Goal: Information Seeking & Learning: Learn about a topic

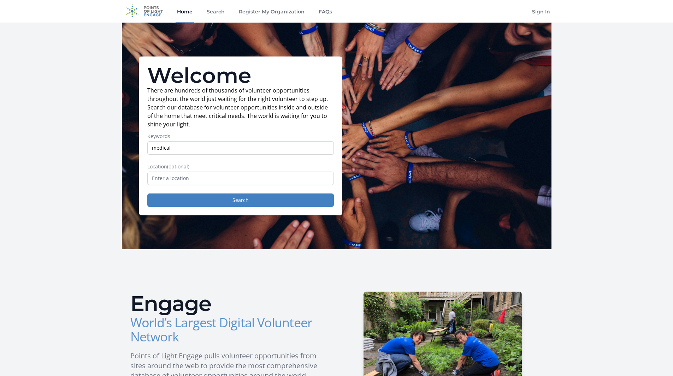
type input "medical"
click at [147, 194] on button "Search" at bounding box center [240, 200] width 187 height 13
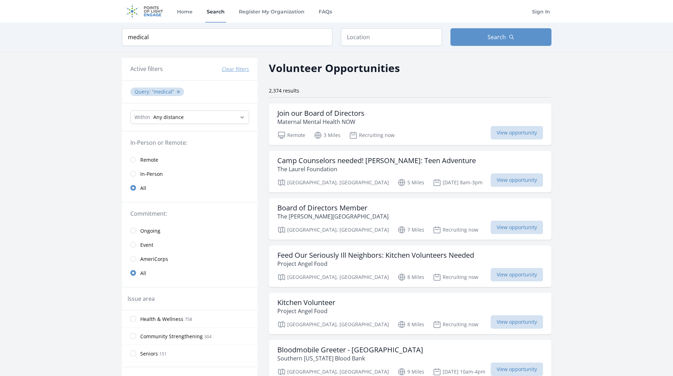
click at [340, 36] on form "Keyword medical Location Search" at bounding box center [337, 37] width 430 height 18
click at [354, 36] on input "text" at bounding box center [391, 37] width 101 height 18
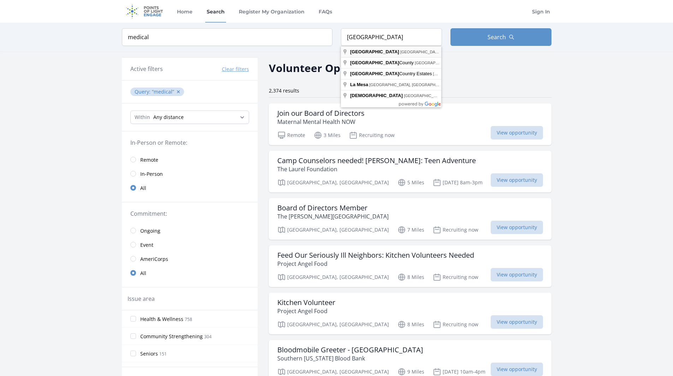
type input "[GEOGRAPHIC_DATA], [GEOGRAPHIC_DATA], [GEOGRAPHIC_DATA]"
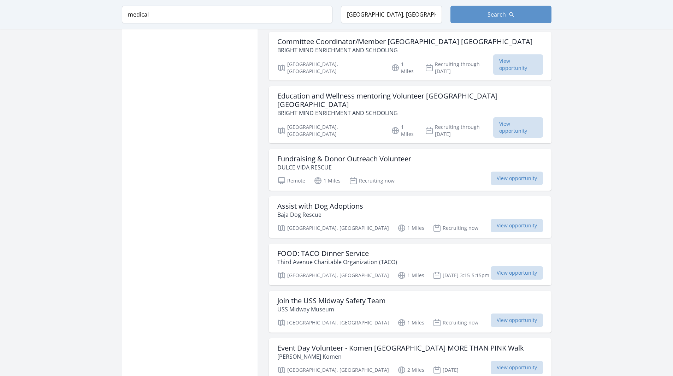
scroll to position [742, 0]
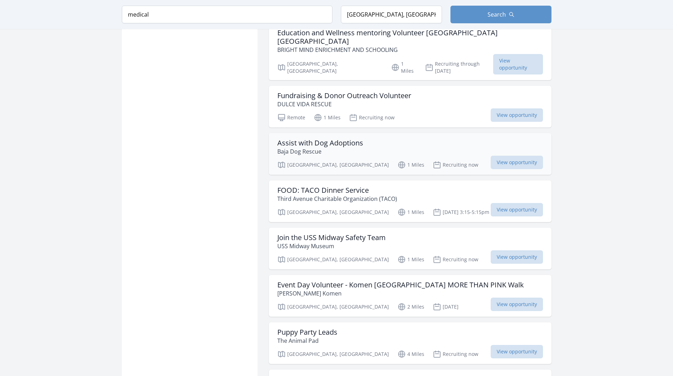
scroll to position [813, 0]
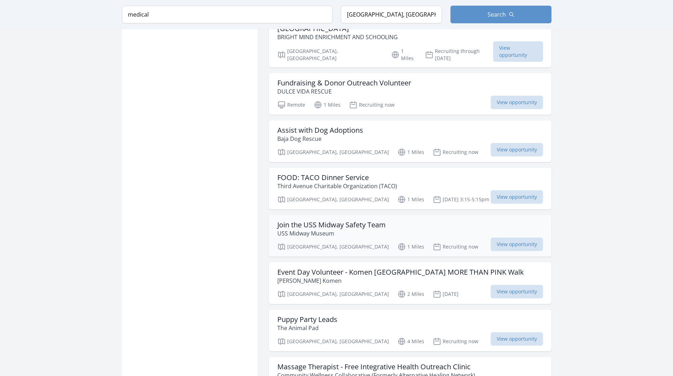
click at [343, 221] on h3 "Join the USS Midway Safety Team" at bounding box center [331, 225] width 108 height 8
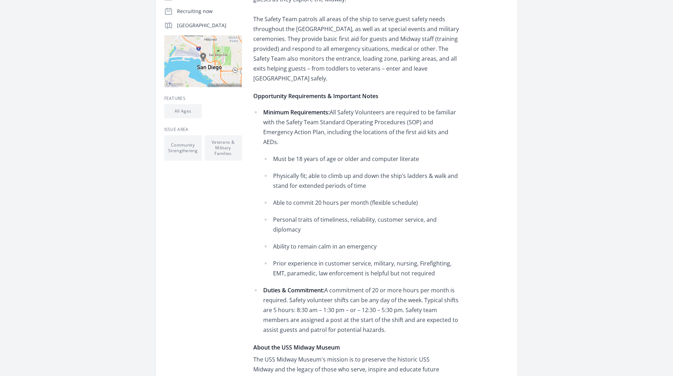
scroll to position [212, 0]
